Goal: Task Accomplishment & Management: Complete application form

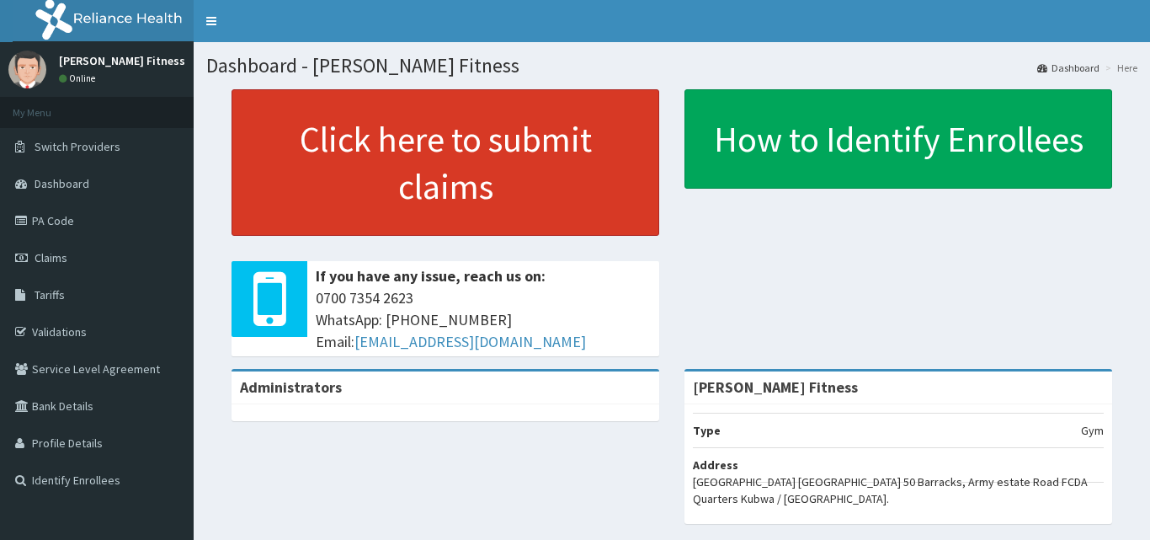
click at [332, 178] on link "Click here to submit claims" at bounding box center [445, 162] width 428 height 146
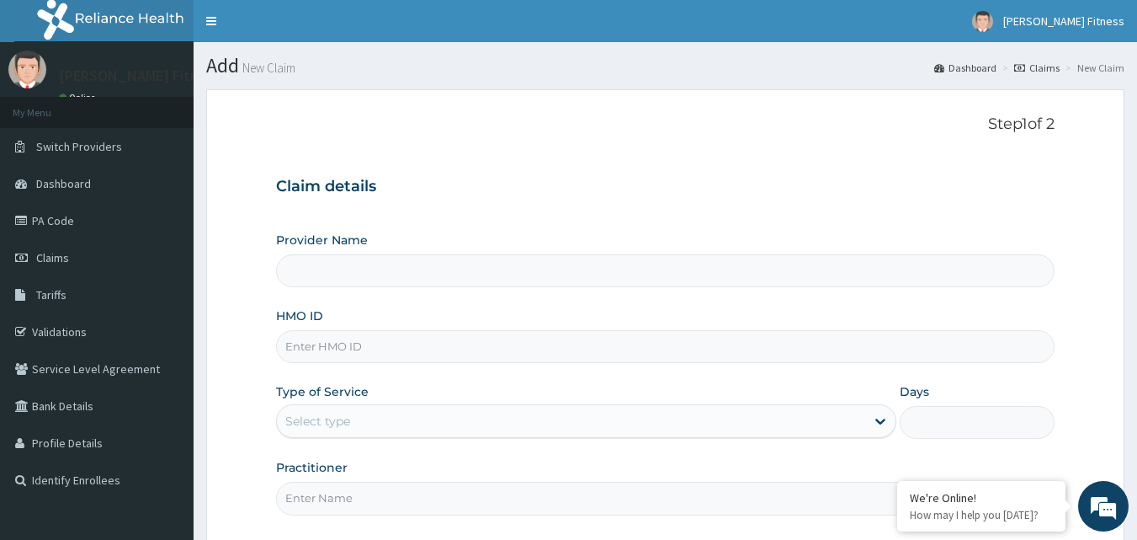
click at [564, 277] on input "Provider Name" at bounding box center [665, 270] width 779 height 33
click at [367, 258] on input "Provider Name" at bounding box center [665, 270] width 779 height 33
click at [367, 343] on input "HMO ID" at bounding box center [665, 346] width 779 height 33
click at [545, 259] on input "Provider Name" at bounding box center [665, 270] width 779 height 33
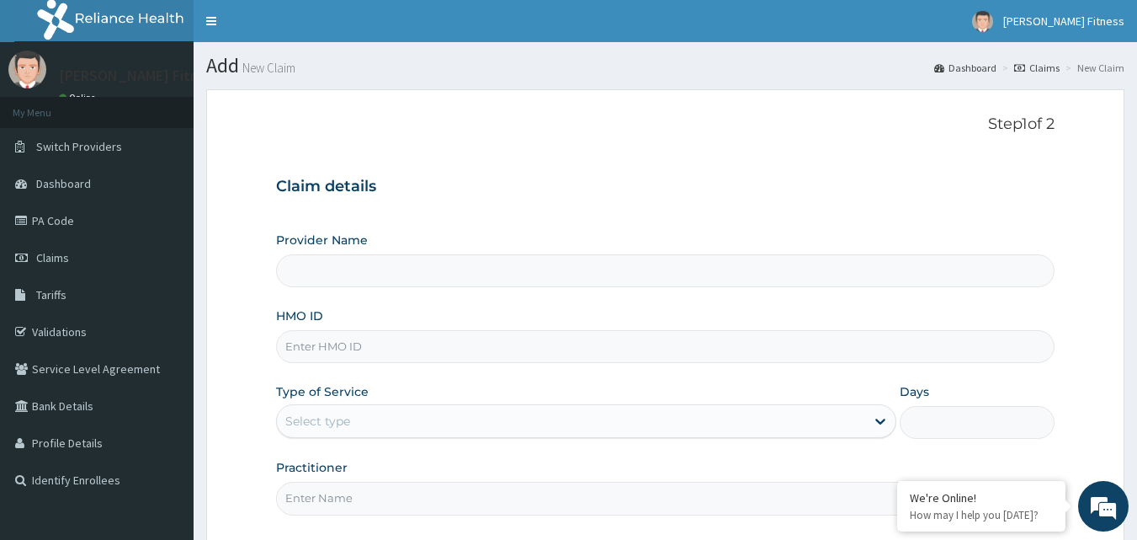
drag, startPoint x: 428, startPoint y: 261, endPoint x: 414, endPoint y: 270, distance: 16.3
click at [414, 270] on input "Provider Name" at bounding box center [665, 270] width 779 height 33
click at [338, 355] on input "HMO ID" at bounding box center [665, 346] width 779 height 33
type input "NID/10026/C"
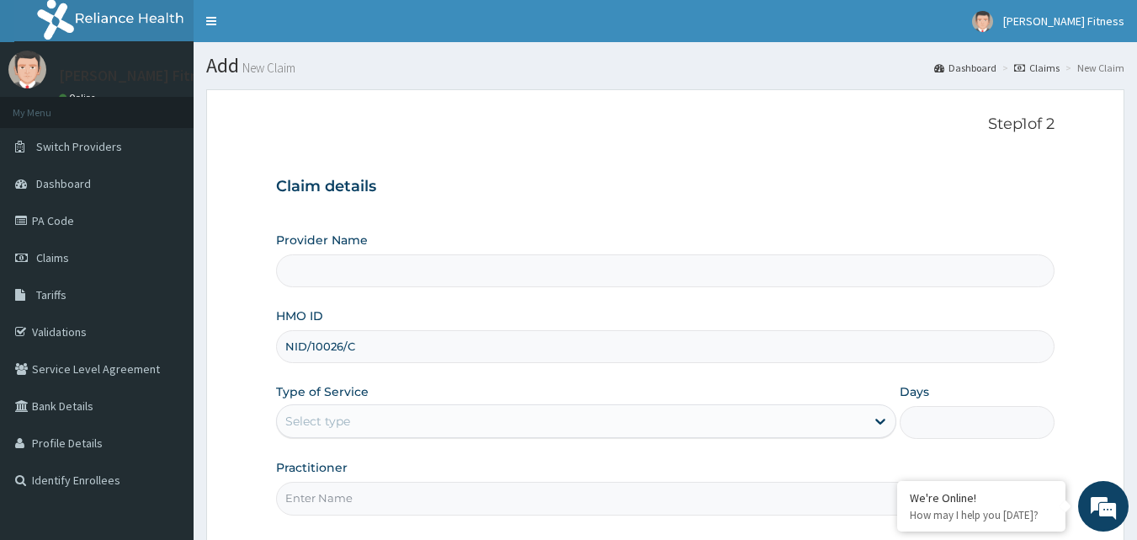
click at [334, 423] on div "Select type" at bounding box center [317, 420] width 65 height 17
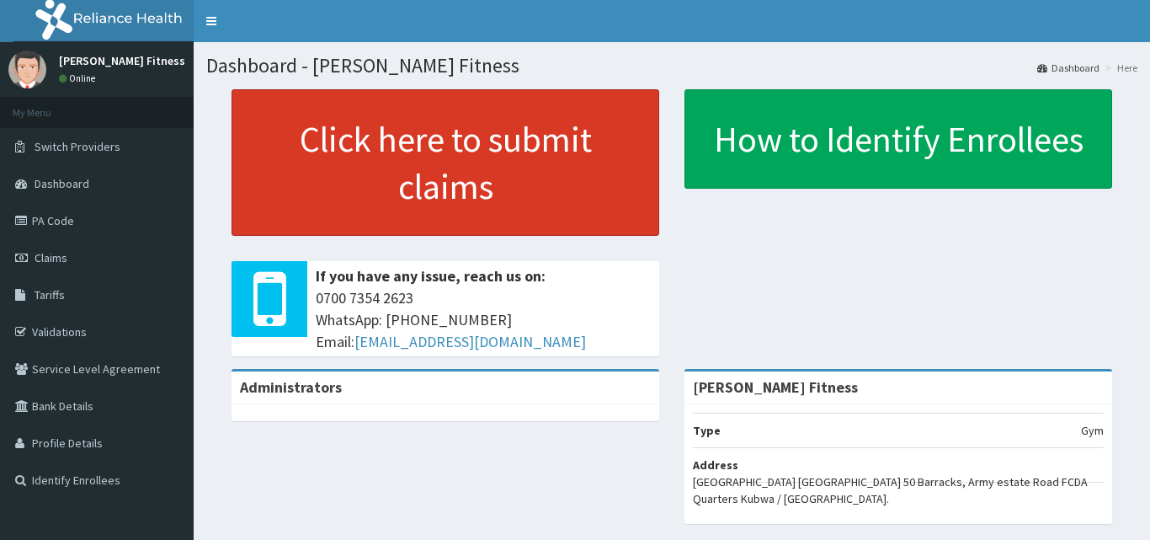
click at [386, 151] on link "Click here to submit claims" at bounding box center [445, 162] width 428 height 146
